Goal: Find specific page/section: Find specific page/section

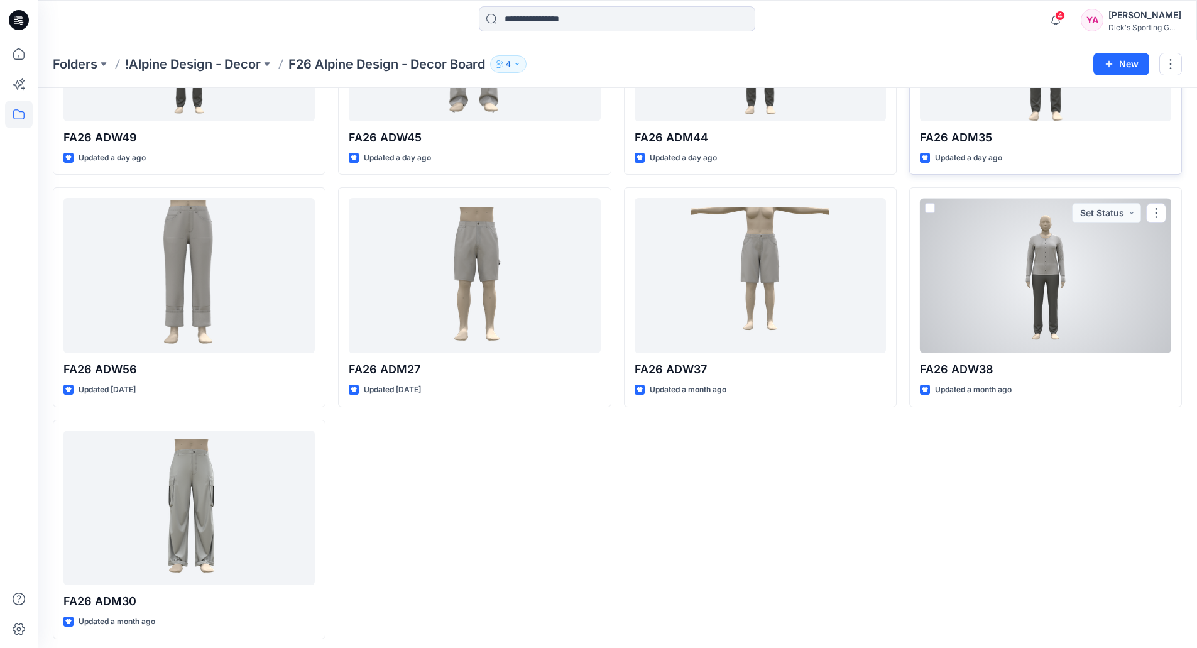
scroll to position [424, 0]
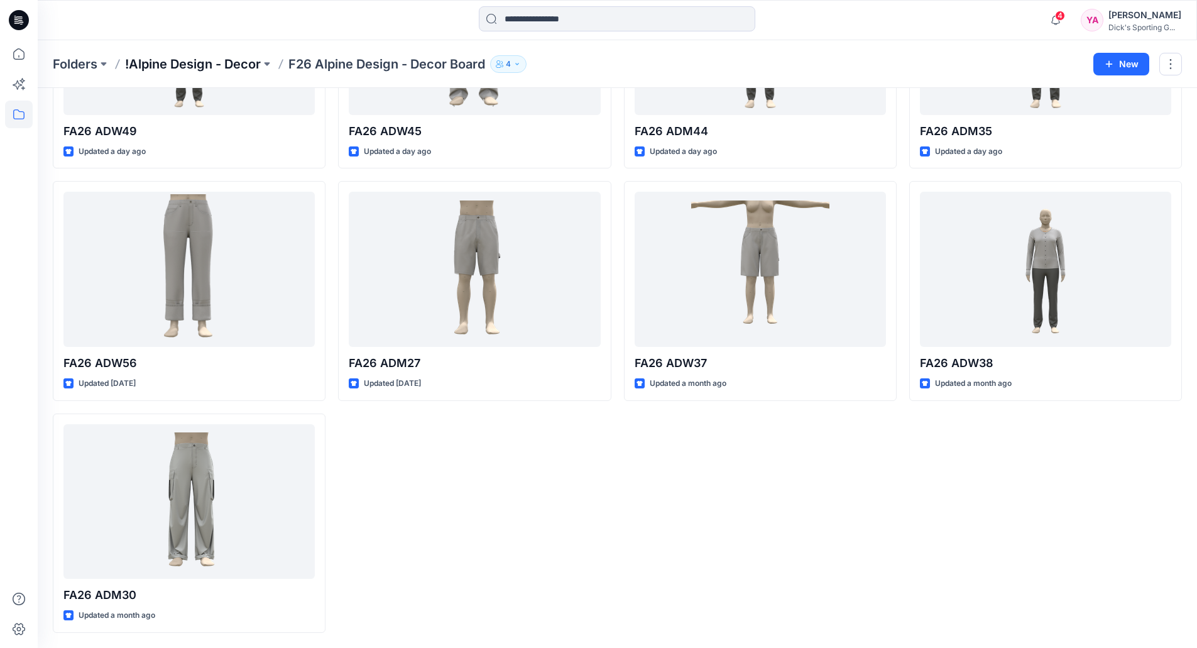
click at [215, 67] on p "!Alpine Design - Decor" at bounding box center [193, 64] width 136 height 18
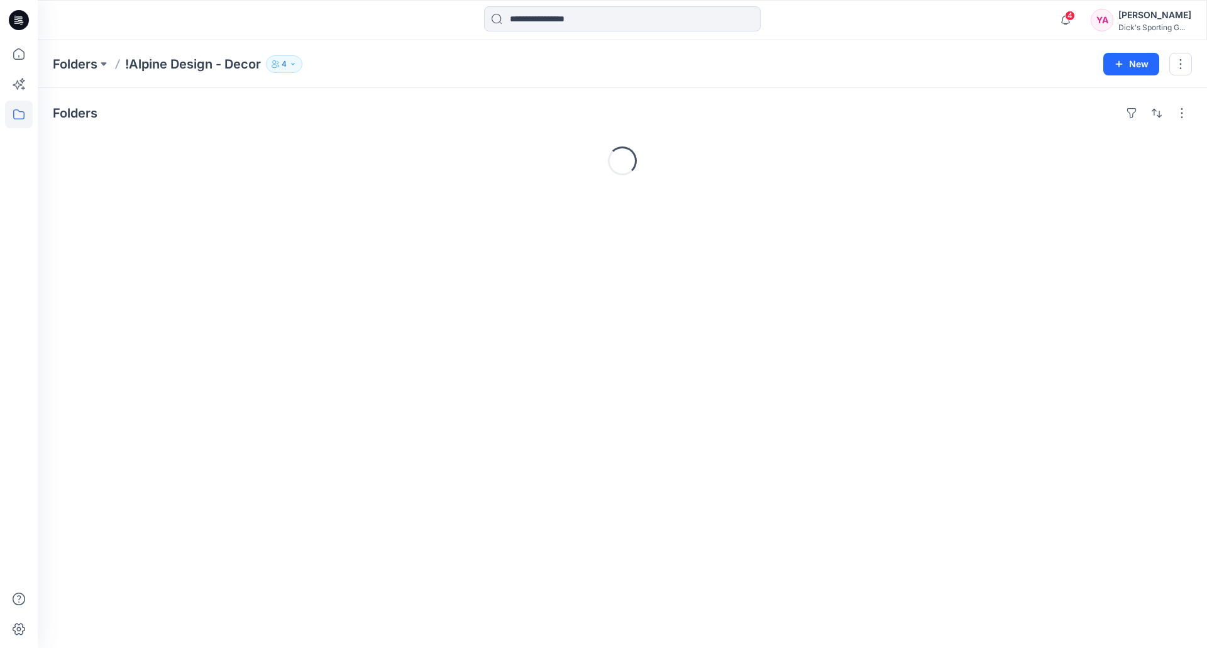
click at [133, 68] on p "!Alpine Design - Decor" at bounding box center [193, 64] width 136 height 18
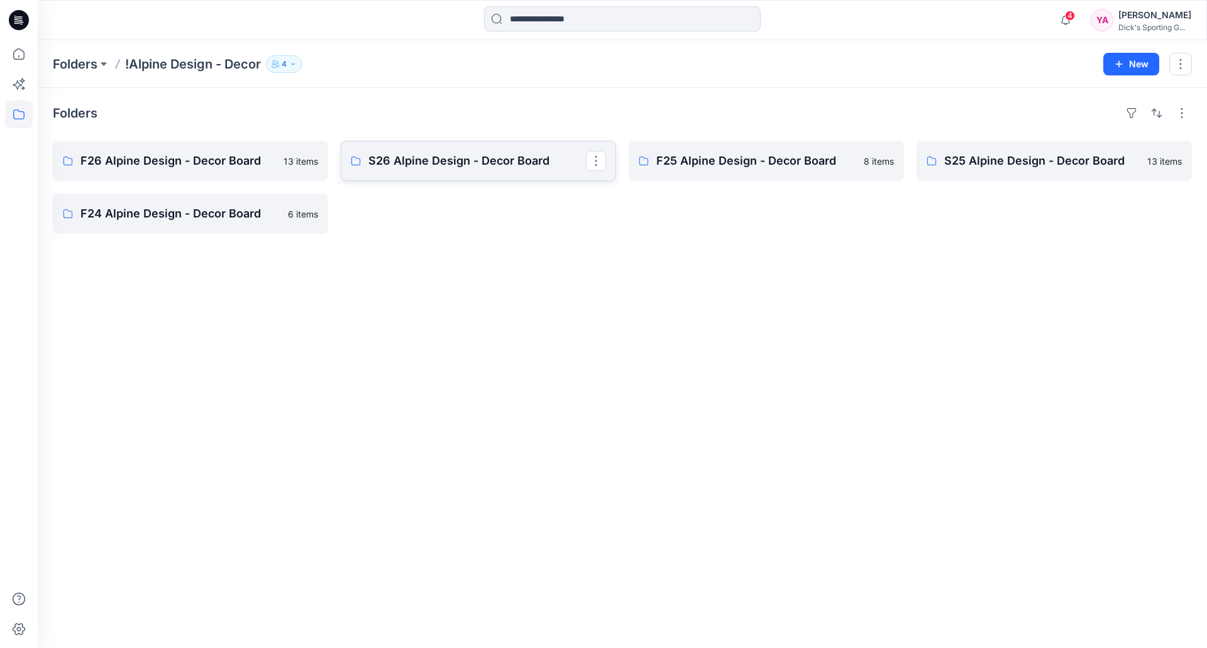
click at [521, 175] on link "S26 Alpine Design - Decor Board" at bounding box center [478, 161] width 275 height 40
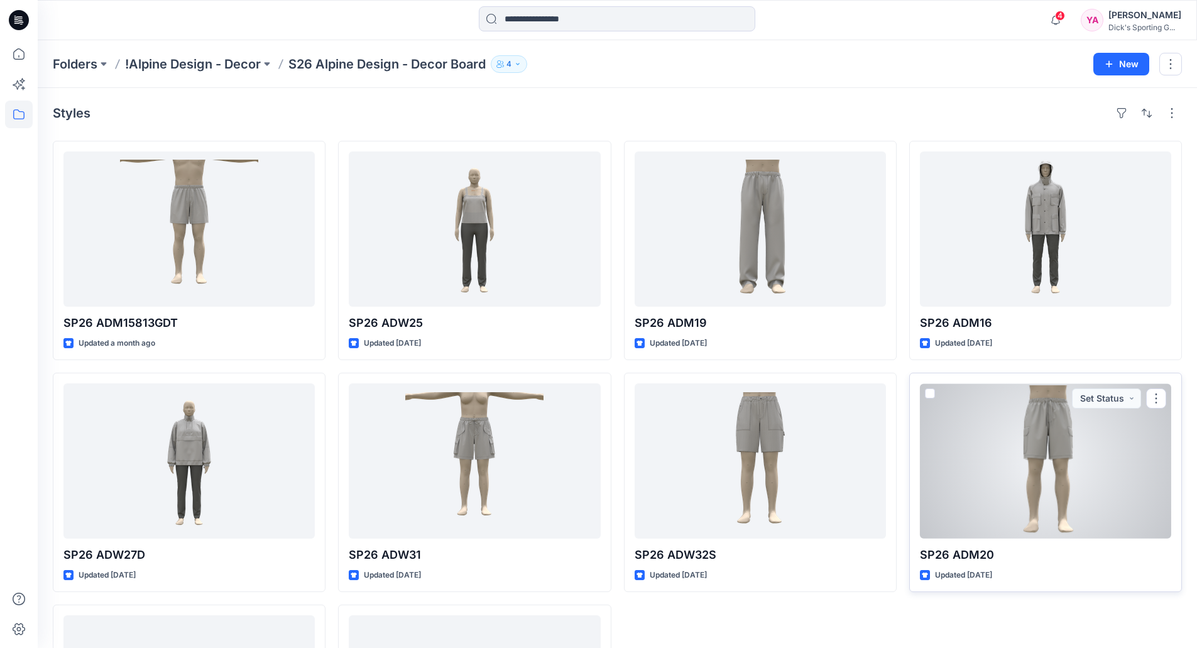
click at [1054, 449] on div at bounding box center [1045, 460] width 251 height 155
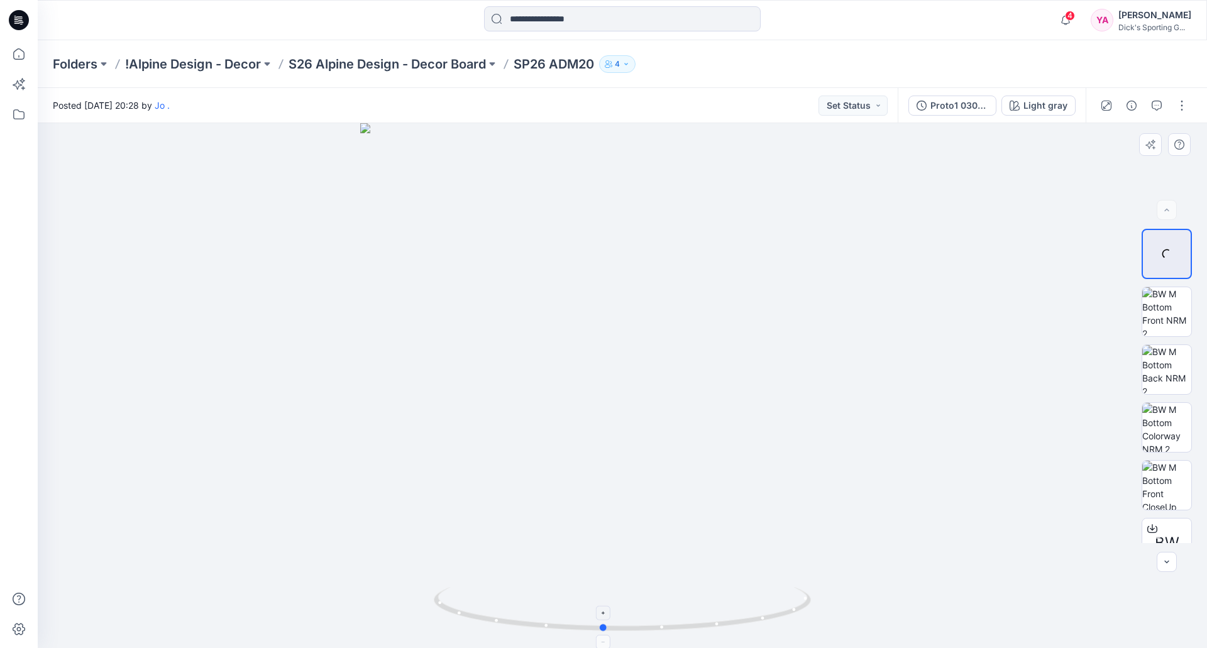
drag, startPoint x: 635, startPoint y: 622, endPoint x: 612, endPoint y: 596, distance: 34.7
click at [612, 596] on icon at bounding box center [624, 610] width 380 height 47
click at [797, 260] on div at bounding box center [622, 385] width 1169 height 525
drag, startPoint x: 617, startPoint y: 630, endPoint x: 838, endPoint y: 594, distance: 224.0
click at [838, 594] on div at bounding box center [622, 385] width 1169 height 525
